Goal: Find specific page/section: Find specific page/section

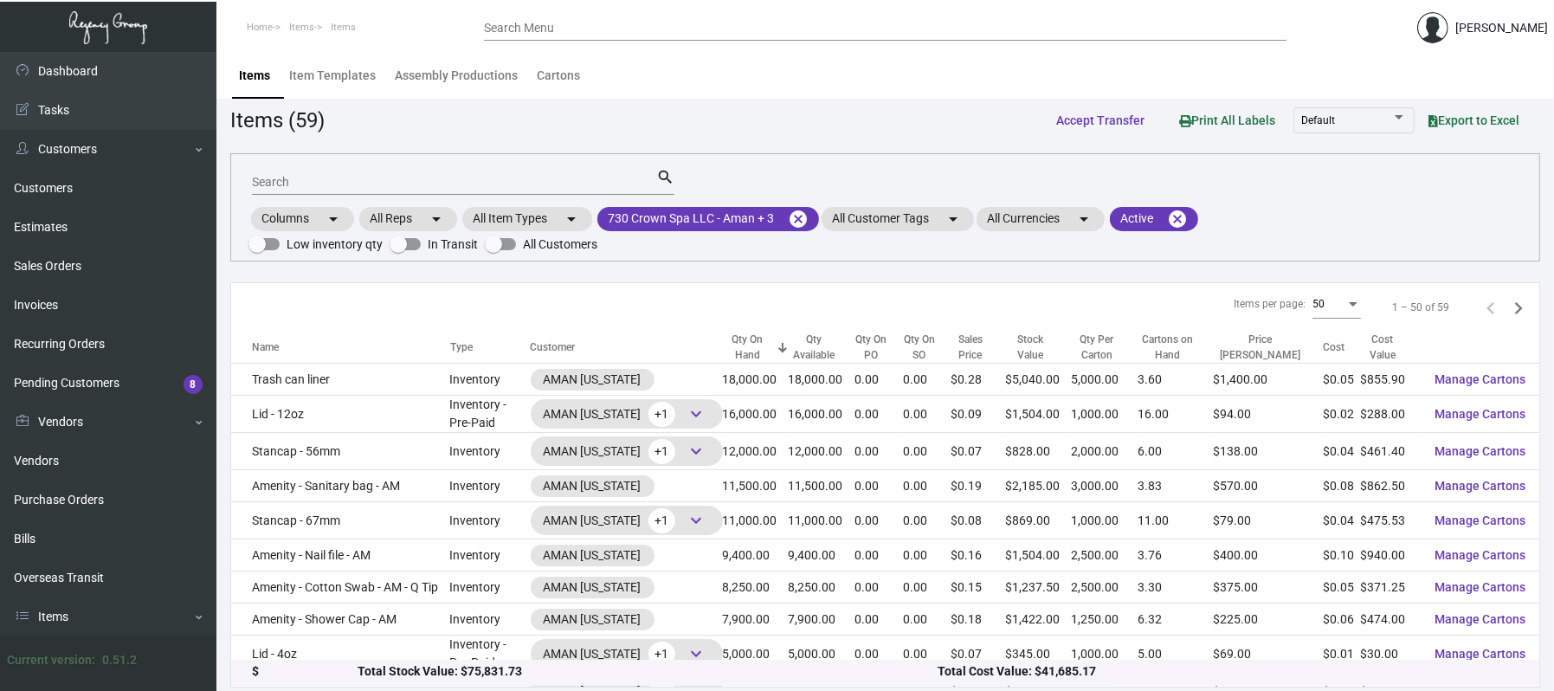
click at [472, 131] on div "Items (59) Accept Transfer Print All Labels Default Export to Excel" at bounding box center [885, 120] width 1310 height 32
click at [484, 183] on input "Search" at bounding box center [454, 183] width 404 height 14
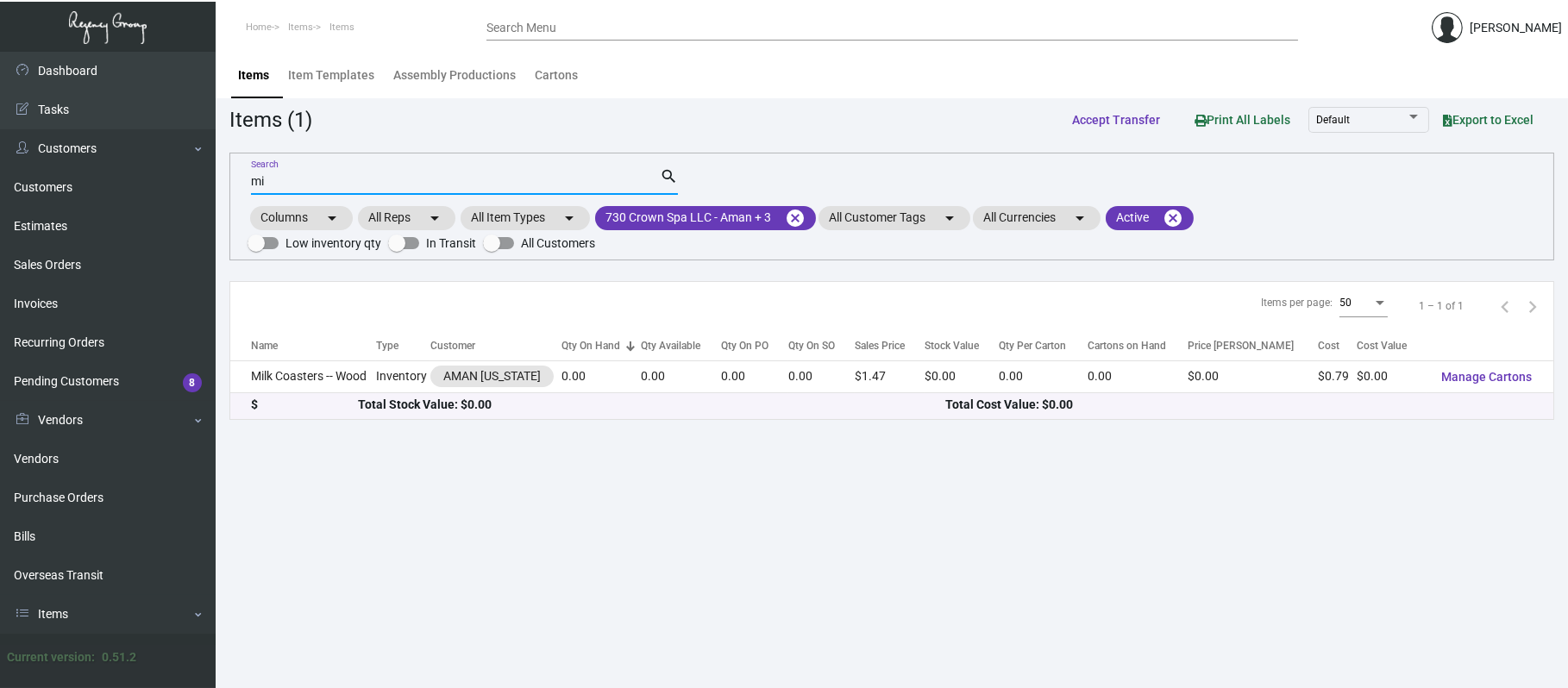
type input "m"
type input "w"
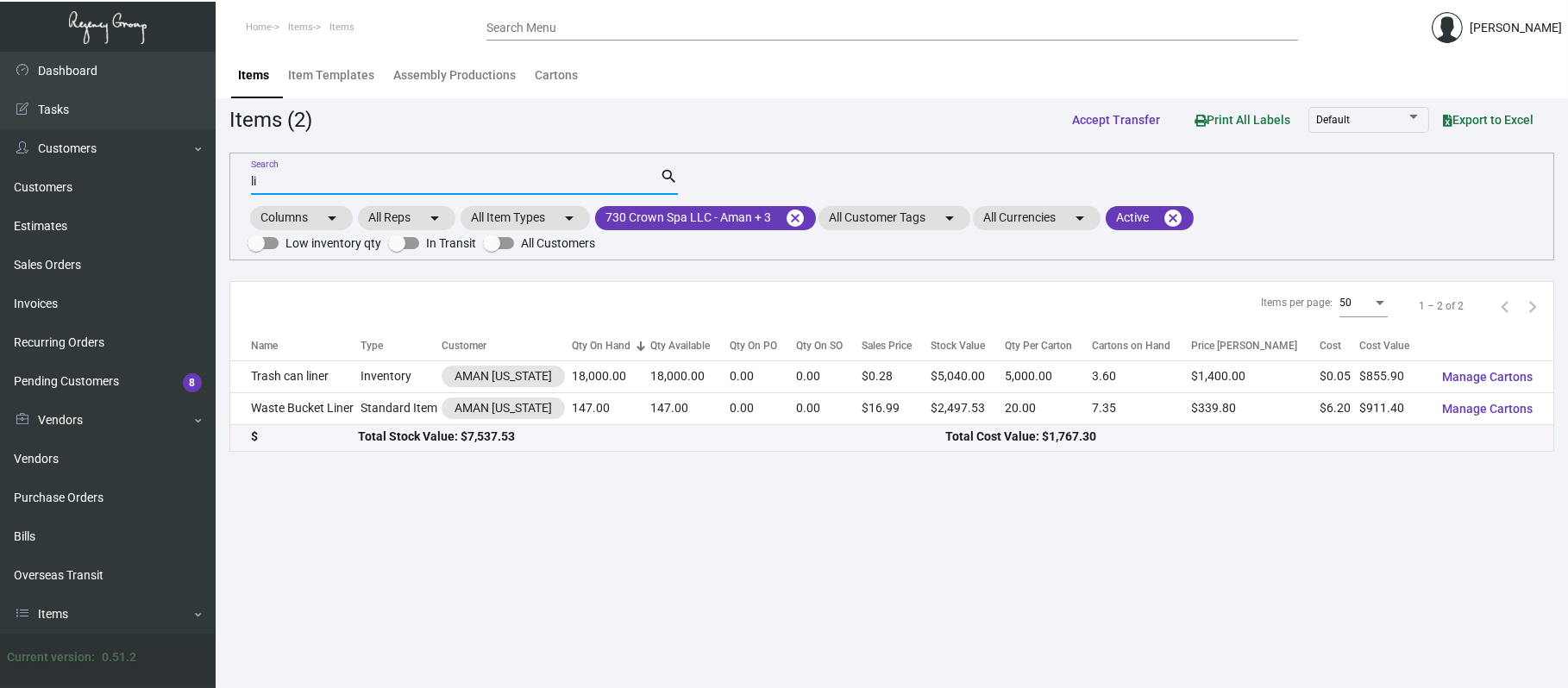
type input "l"
